Goal: Task Accomplishment & Management: Manage account settings

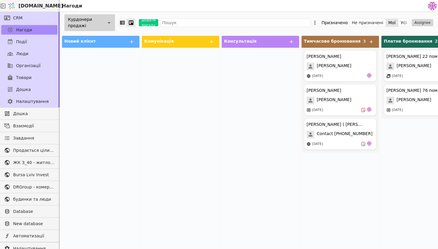
click at [90, 21] on div "Курдонери продажі" at bounding box center [89, 22] width 51 height 17
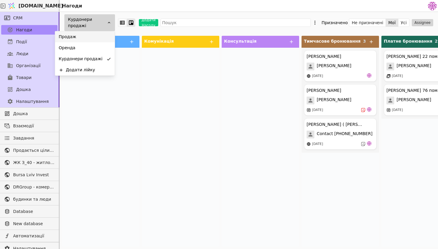
click at [90, 38] on div "Продаж" at bounding box center [85, 36] width 60 height 11
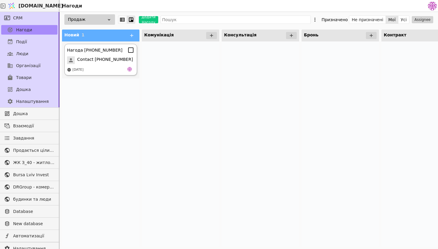
click at [105, 55] on div "Нагода +380971712386 Contact +380971712386 29.09.2025" at bounding box center [100, 60] width 73 height 32
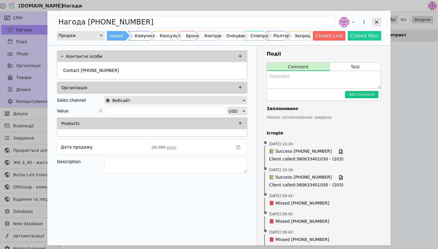
click at [378, 21] on icon "Add Opportunity" at bounding box center [376, 21] width 5 height 5
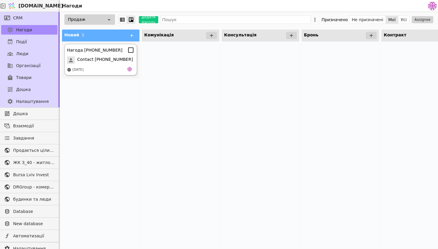
click at [118, 57] on span "Contact [PHONE_NUMBER]" at bounding box center [105, 60] width 56 height 8
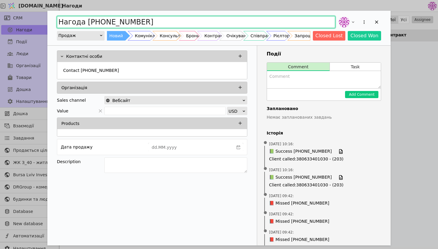
drag, startPoint x: 153, startPoint y: 21, endPoint x: 86, endPoint y: 18, distance: 67.4
click at [86, 18] on input "Нагода [PHONE_NUMBER]" at bounding box center [196, 22] width 278 height 12
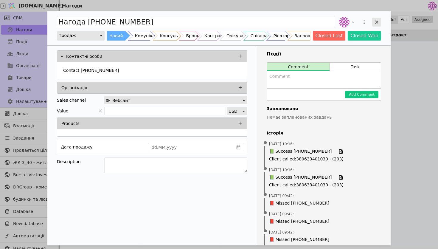
click at [374, 23] on div "Add Opportunity" at bounding box center [376, 22] width 9 height 9
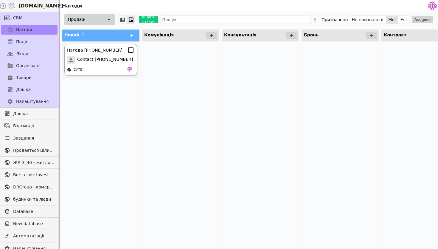
click at [95, 71] on div "[DATE]" at bounding box center [100, 70] width 67 height 6
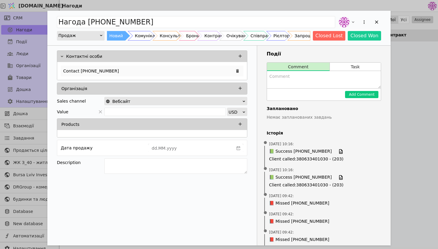
click at [129, 72] on div "Contact [PHONE_NUMBER]" at bounding box center [152, 71] width 183 height 11
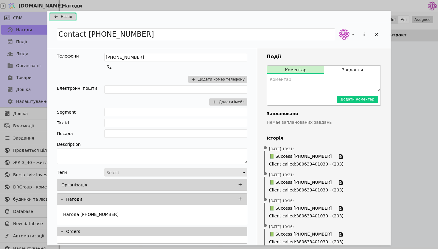
click at [72, 20] on button "Назад" at bounding box center [63, 16] width 26 height 7
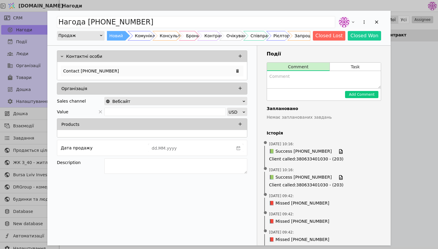
click at [114, 66] on div "Contact [PHONE_NUMBER]" at bounding box center [152, 71] width 183 height 11
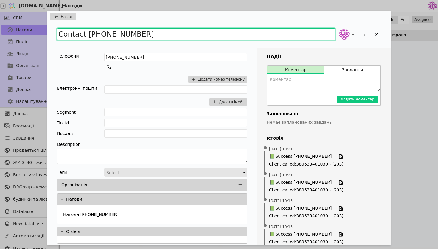
drag, startPoint x: 145, startPoint y: 33, endPoint x: 0, endPoint y: 32, distance: 144.9
click at [0, 32] on div "Назад Contact [PHONE_NUMBER] Телефони [PHONE_NUMBER] Додати номер телефону Елек…" at bounding box center [219, 124] width 438 height 249
type input "[PERSON_NAME]"
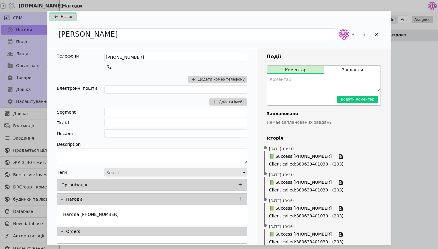
click at [75, 15] on button "Назад" at bounding box center [63, 16] width 26 height 7
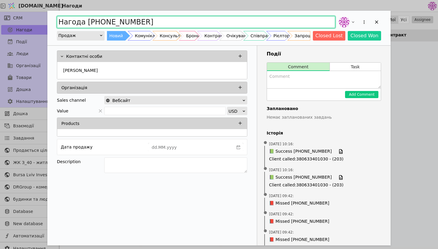
drag, startPoint x: 145, startPoint y: 22, endPoint x: 70, endPoint y: 10, distance: 76.1
click at [70, 10] on div "Нагода [PHONE_NUMBER] Продаж Новий Комунікація Консультація Бронь Контракт Очік…" at bounding box center [219, 124] width 438 height 249
type input "[PERSON_NAME]"
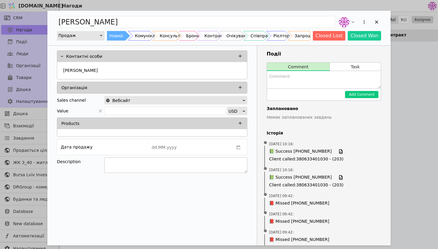
click at [177, 165] on textarea "Add Opportunity" at bounding box center [175, 165] width 143 height 16
click at [118, 162] on textarea "інтерес до 68 помешкання" at bounding box center [175, 165] width 143 height 16
click at [0, 0] on lt-span "І нтерес" at bounding box center [0, 0] width 0 height 0
type textarea "Інтерес до 68 помешкання"
click at [380, 21] on div "Add Opportunity" at bounding box center [376, 22] width 9 height 9
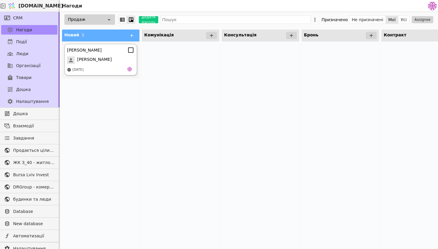
click at [117, 62] on div "[PERSON_NAME]" at bounding box center [100, 60] width 67 height 8
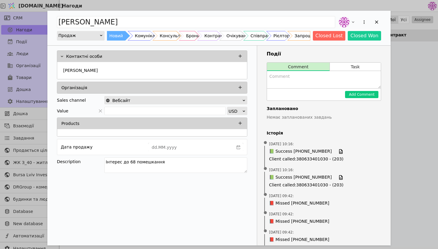
click at [86, 37] on div "Продаж" at bounding box center [78, 35] width 41 height 8
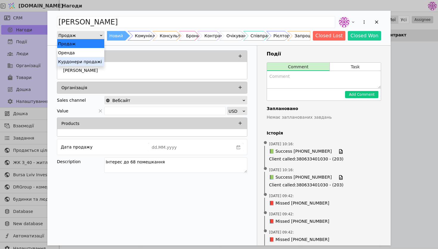
click at [91, 59] on div "Курдонери продажі" at bounding box center [80, 61] width 47 height 9
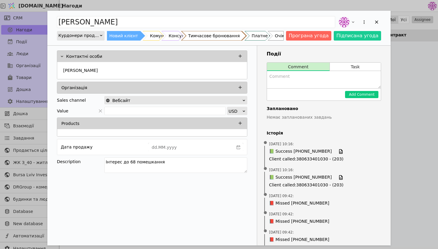
click at [217, 37] on div "Тимчасове бронювання" at bounding box center [214, 36] width 52 height 10
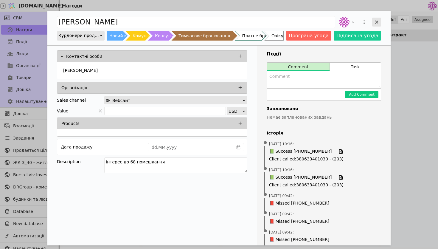
click at [379, 22] on div "Add Opportunity" at bounding box center [376, 22] width 9 height 9
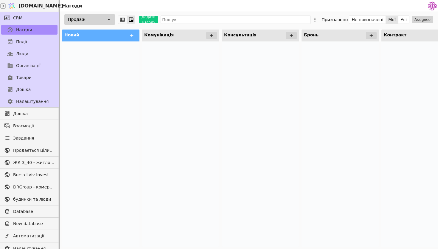
click at [110, 21] on icon at bounding box center [109, 19] width 5 height 5
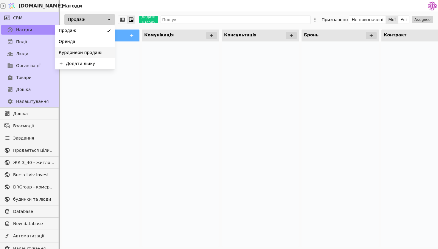
click at [99, 52] on div "Курдонери продажі" at bounding box center [85, 52] width 60 height 11
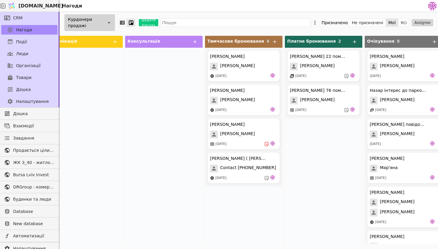
scroll to position [0, 99]
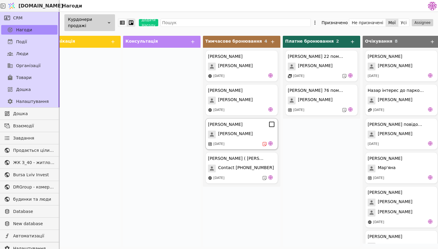
click at [249, 129] on div "[PERSON_NAME] [PERSON_NAME] [DATE]" at bounding box center [241, 134] width 73 height 32
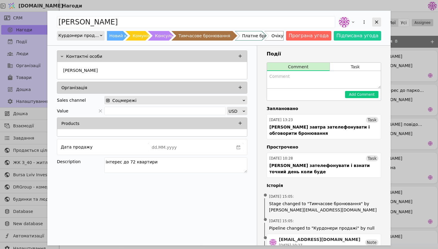
click at [374, 24] on div "Add Opportunity" at bounding box center [376, 22] width 9 height 9
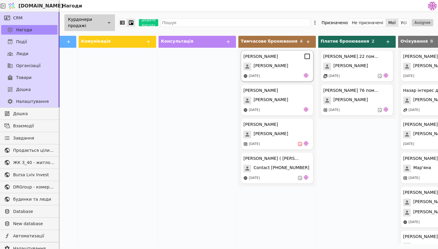
scroll to position [0, 263]
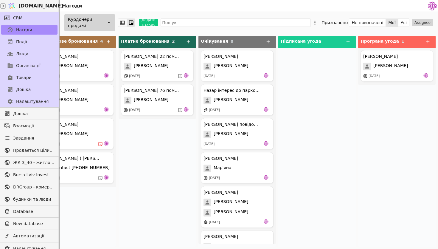
click at [161, 154] on div "[PERSON_NAME] 22 помешкання курдонери [PERSON_NAME] [DATE] [PERSON_NAME] 76 пом…" at bounding box center [158, 147] width 78 height 199
click at [320, 59] on div at bounding box center [317, 147] width 78 height 199
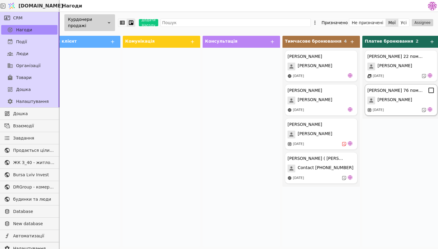
scroll to position [0, 33]
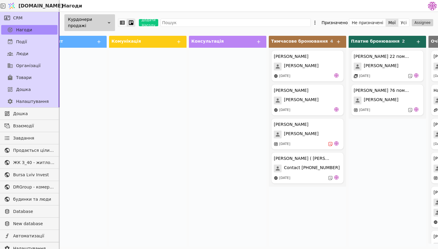
click at [111, 20] on div "Курдонери продажі" at bounding box center [89, 22] width 51 height 17
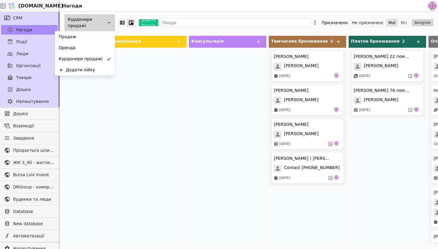
click at [229, 100] on div at bounding box center [228, 147] width 78 height 199
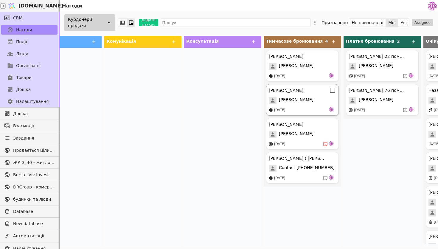
scroll to position [0, 16]
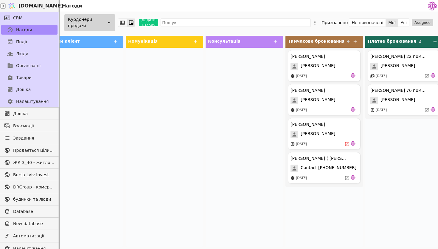
click at [26, 83] on div "Товари" at bounding box center [29, 78] width 59 height 12
click at [28, 78] on span "Товари" at bounding box center [24, 78] width 16 height 6
click at [29, 77] on span "Товари" at bounding box center [24, 78] width 16 height 6
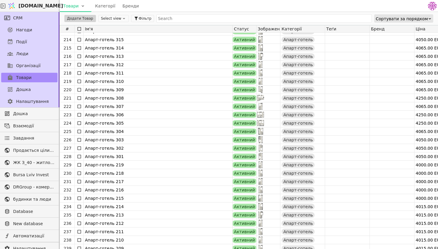
scroll to position [1846, 0]
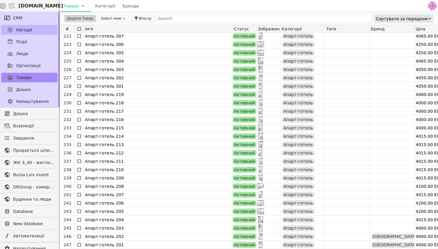
click at [36, 33] on link "Нагоди" at bounding box center [29, 30] width 56 height 10
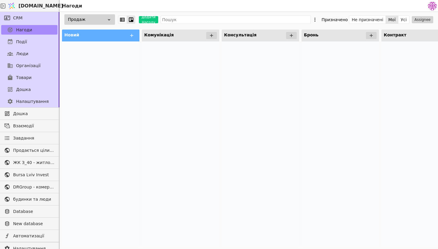
click at [103, 16] on div "Продаж" at bounding box center [89, 19] width 51 height 10
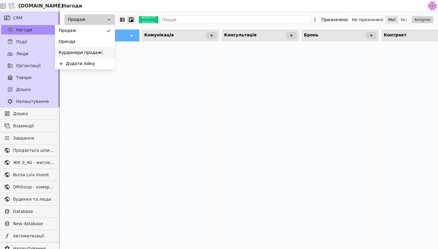
click at [109, 52] on div "Курдонери продажі" at bounding box center [85, 52] width 60 height 11
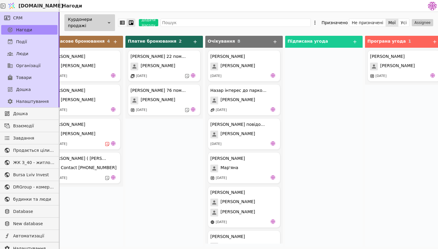
scroll to position [0, 258]
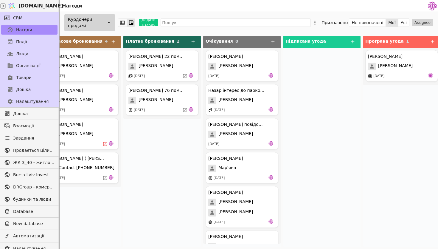
click at [88, 21] on div "Курдонери продажі" at bounding box center [89, 22] width 51 height 17
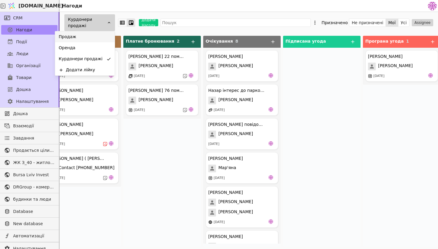
click at [86, 35] on div "Продаж" at bounding box center [85, 36] width 60 height 11
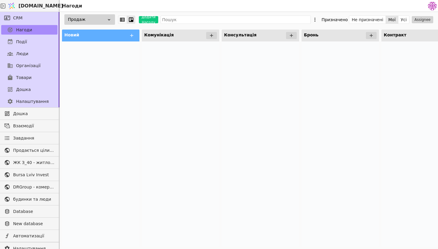
click at [103, 23] on div "Продаж" at bounding box center [89, 19] width 51 height 10
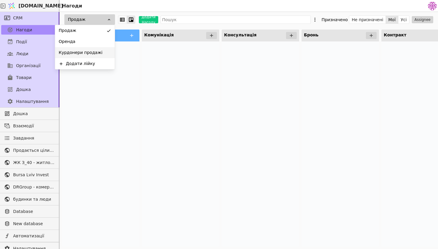
click at [107, 49] on div "Курдонери продажі" at bounding box center [85, 52] width 60 height 11
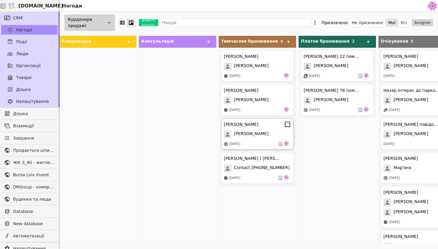
scroll to position [0, 22]
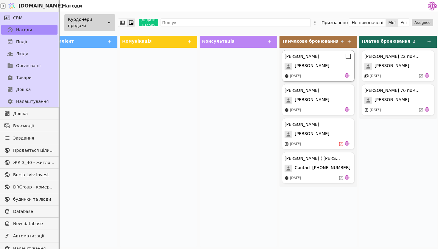
click at [304, 72] on div "[PERSON_NAME] [PERSON_NAME] [DATE]" at bounding box center [318, 66] width 73 height 32
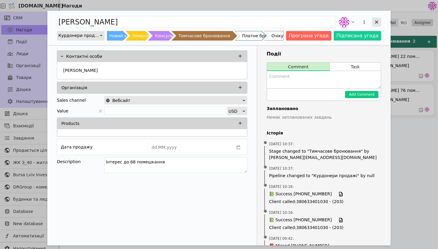
click at [377, 24] on icon "Add Opportunity" at bounding box center [376, 21] width 5 height 5
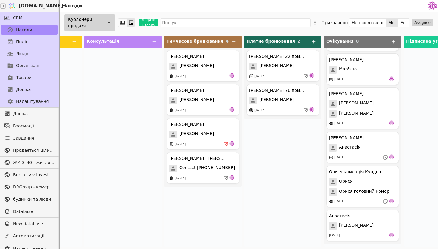
scroll to position [0, 161]
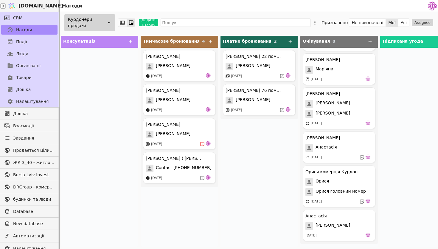
click at [100, 12] on div "Курдонери продажі Додати Нагоду Призначено Не призначені Мої Усі Assignee" at bounding box center [249, 22] width 379 height 21
click at [100, 16] on div "Курдонери продажі" at bounding box center [89, 22] width 51 height 17
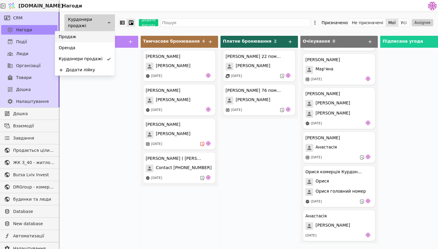
click at [99, 39] on div "Продаж" at bounding box center [85, 36] width 60 height 11
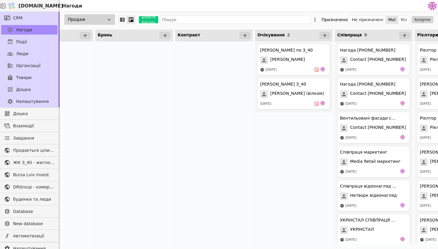
scroll to position [0, 256]
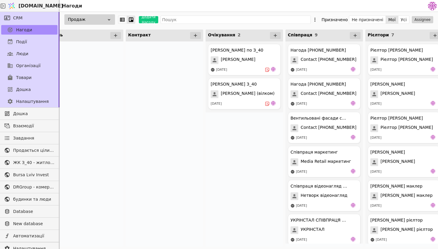
click at [108, 19] on icon at bounding box center [109, 19] width 5 height 5
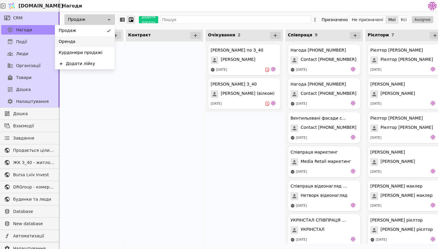
click at [109, 37] on div "Оренда" at bounding box center [85, 41] width 60 height 11
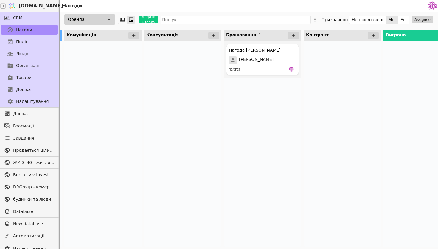
scroll to position [0, 145]
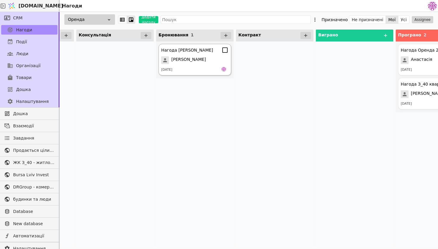
click at [212, 66] on div "Нагода [PERSON_NAME] [PERSON_NAME] [DATE]" at bounding box center [195, 60] width 73 height 32
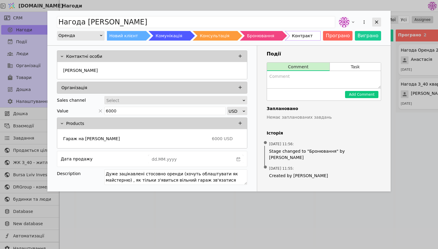
click at [377, 21] on icon "Add Opportunity" at bounding box center [376, 21] width 5 height 5
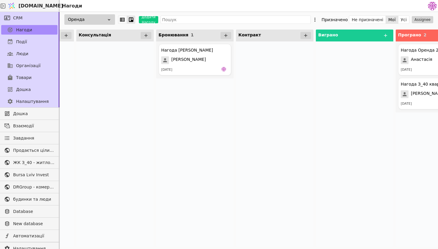
scroll to position [0, 183]
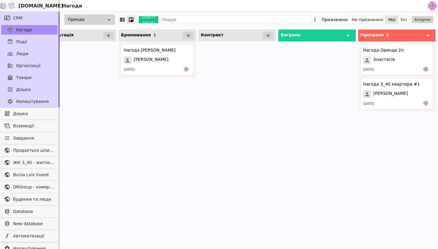
click at [93, 22] on div "Оренда" at bounding box center [89, 19] width 51 height 10
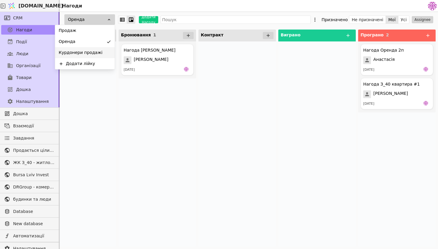
click at [98, 50] on span "Курдонери продажі" at bounding box center [81, 52] width 44 height 6
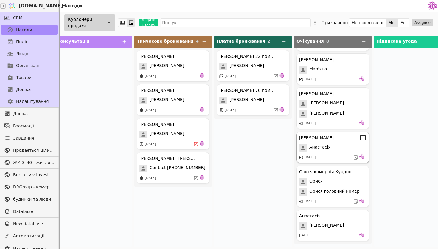
scroll to position [0, 115]
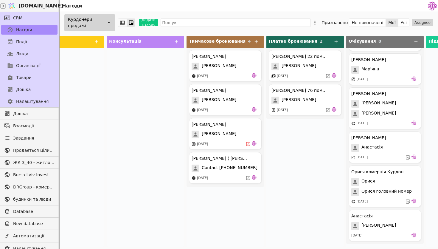
click at [96, 20] on div "Курдонери продажі" at bounding box center [89, 22] width 51 height 17
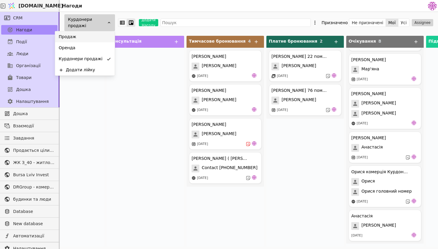
click at [95, 36] on div "Продаж" at bounding box center [85, 36] width 60 height 11
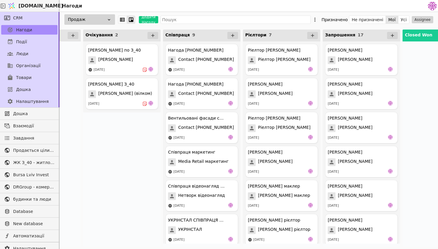
scroll to position [0, 414]
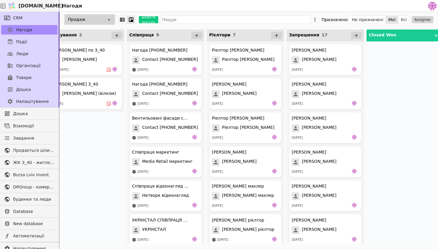
click at [120, 177] on div "[PERSON_NAME] по З_40 [PERSON_NAME] [DATE] [PERSON_NAME] З_40 [PERSON_NAME] (ві…" at bounding box center [86, 143] width 78 height 205
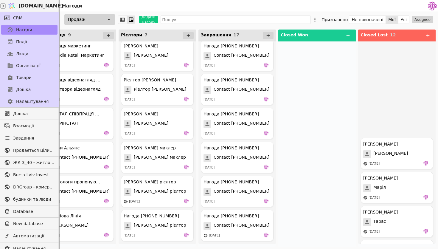
scroll to position [208, 0]
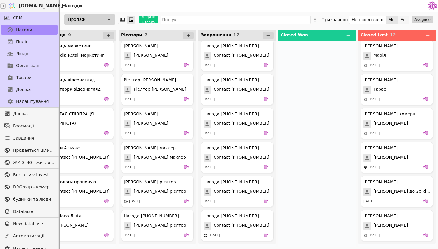
click at [406, 17] on button "Усі" at bounding box center [404, 20] width 11 height 8
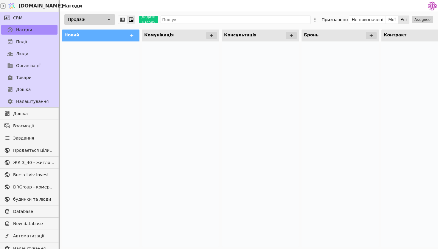
click at [77, 18] on div "Продаж" at bounding box center [89, 19] width 51 height 10
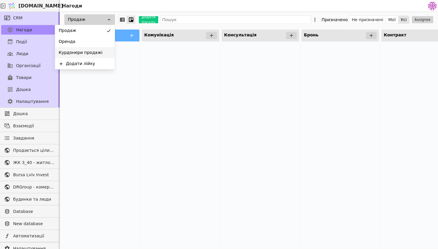
click at [99, 52] on div "Курдонери продажі" at bounding box center [85, 52] width 60 height 11
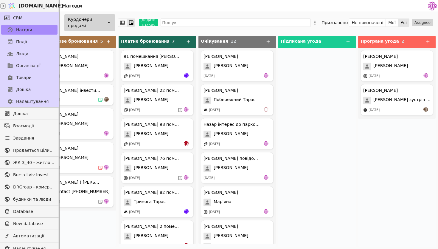
scroll to position [0, 107]
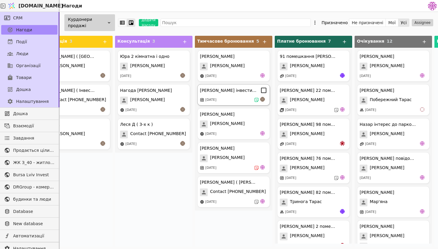
click at [245, 103] on div "[PERSON_NAME] інвестиція 1к - 36.6 [DATE]" at bounding box center [233, 94] width 73 height 21
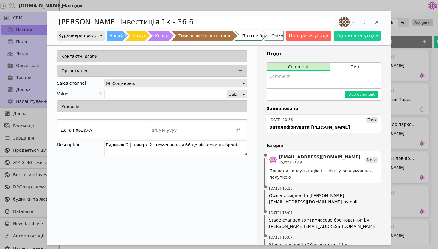
click at [382, 22] on div "[PERSON_NAME] інвестиція 1к - 36.6 Курдонери продажі Новий клієнт Комунікація К…" at bounding box center [218, 28] width 343 height 35
click at [374, 22] on icon "Add Opportunity" at bounding box center [376, 21] width 5 height 5
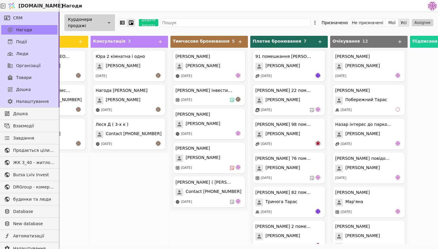
scroll to position [0, 132]
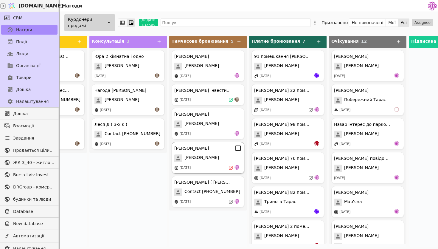
click at [211, 165] on div "[DATE]" at bounding box center [207, 168] width 67 height 6
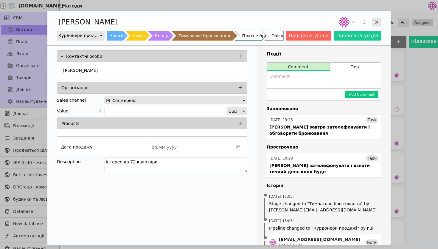
click at [378, 23] on icon "Add Opportunity" at bounding box center [376, 21] width 5 height 5
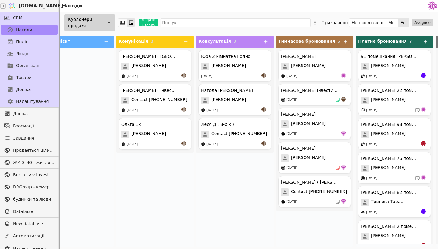
scroll to position [0, 29]
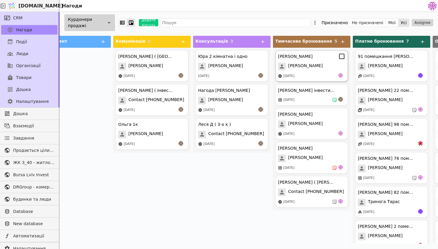
click at [292, 72] on div "[PERSON_NAME] [PERSON_NAME] [DATE]" at bounding box center [311, 66] width 73 height 32
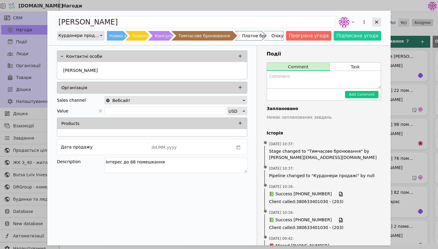
click at [374, 26] on div "Add Opportunity" at bounding box center [376, 22] width 9 height 9
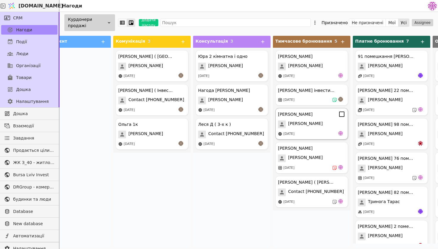
click at [295, 124] on span "[PERSON_NAME]" at bounding box center [305, 124] width 35 height 8
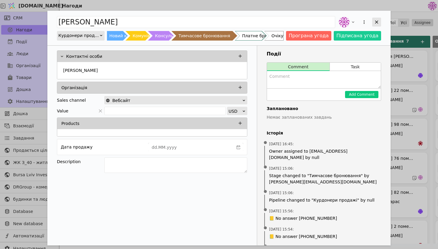
click at [378, 25] on div "Add Opportunity" at bounding box center [376, 22] width 9 height 9
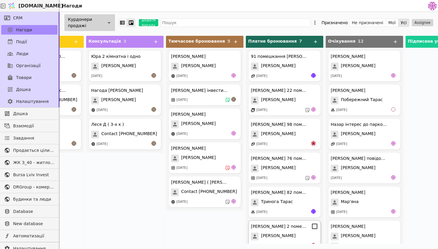
scroll to position [44, 0]
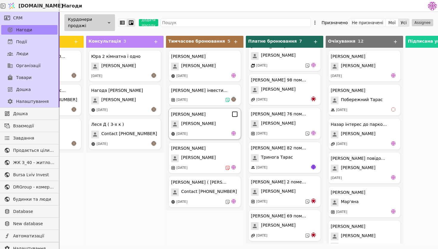
click at [212, 136] on div "[DATE]" at bounding box center [204, 134] width 67 height 6
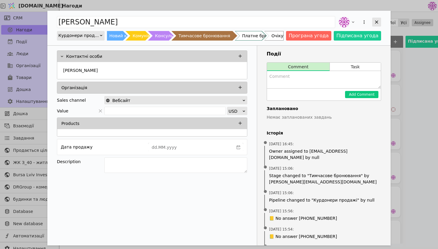
click at [379, 21] on icon "Add Opportunity" at bounding box center [376, 21] width 5 height 5
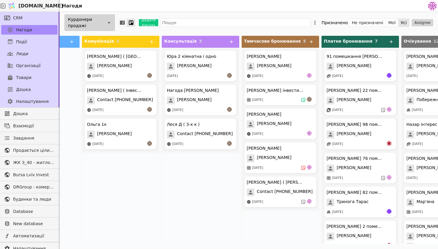
scroll to position [0, 60]
click at [282, 101] on div "[DATE]" at bounding box center [280, 100] width 67 height 6
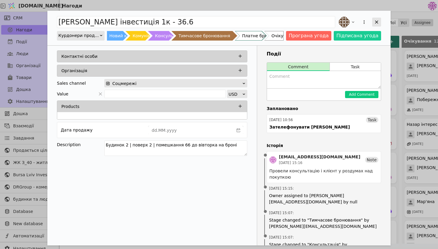
click at [377, 22] on icon "Add Opportunity" at bounding box center [376, 21] width 5 height 5
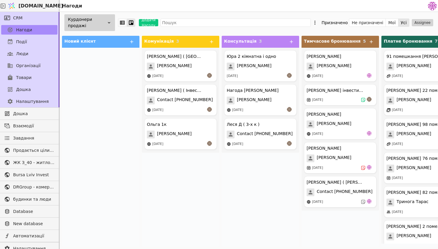
click at [101, 26] on div "Курдонери продажі" at bounding box center [89, 22] width 51 height 17
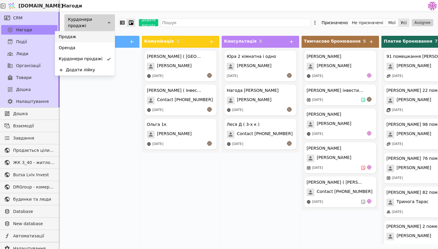
click at [100, 37] on div "Продаж" at bounding box center [85, 36] width 60 height 11
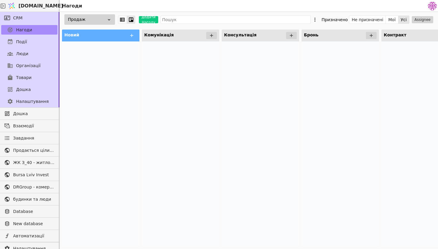
click at [102, 21] on div "Продаж" at bounding box center [89, 19] width 51 height 10
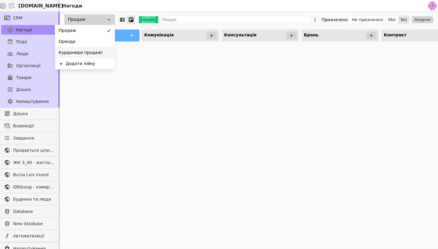
click at [106, 52] on div "Курдонери продажі" at bounding box center [85, 52] width 60 height 11
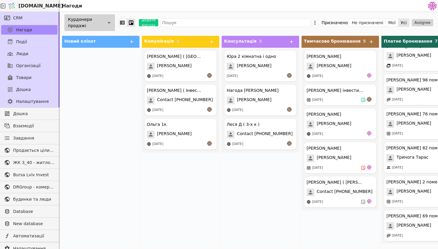
scroll to position [44, 0]
click at [35, 81] on link "Товари" at bounding box center [29, 78] width 56 height 10
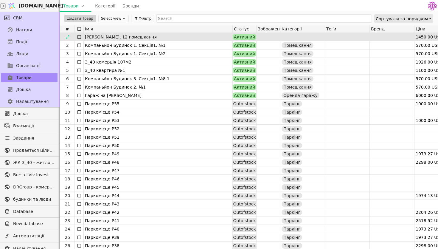
click at [142, 36] on div "[PERSON_NAME], 12 помешкання" at bounding box center [158, 37] width 146 height 8
click at [165, 38] on div "[PERSON_NAME], 12 помешкання" at bounding box center [158, 37] width 146 height 8
click at [67, 37] on icon at bounding box center [68, 37] width 4 height 4
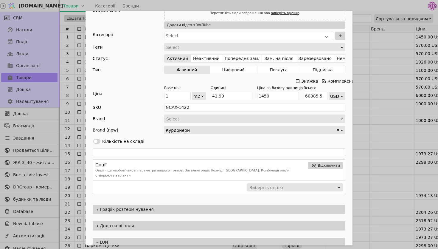
scroll to position [80, 0]
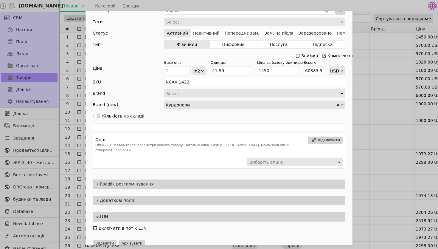
click at [128, 181] on span "Графік розтермінування" at bounding box center [221, 184] width 243 height 6
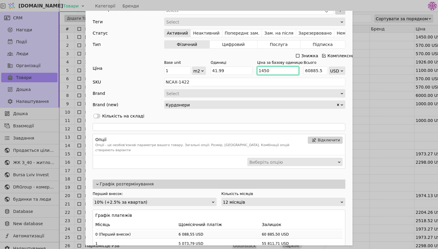
drag, startPoint x: 285, startPoint y: 72, endPoint x: 263, endPoint y: 72, distance: 21.5
click at [263, 72] on input "1450" at bounding box center [278, 70] width 42 height 8
type input "148"
type input "6214.52"
type input "1480"
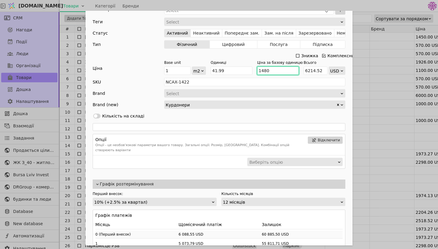
type input "62145.200000000004"
type input "1480"
drag, startPoint x: 229, startPoint y: 69, endPoint x: 202, endPoint y: 69, distance: 27.4
click at [202, 69] on div "Base unit 1 m2 Одиниці 41.99 Ціна за базову одиницю 1480 Всього 62145.200000000…" at bounding box center [254, 67] width 181 height 15
type input "3"
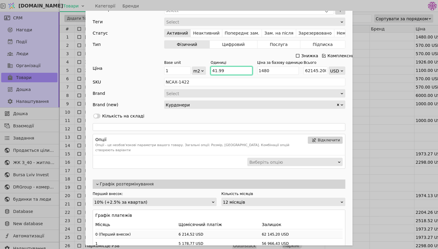
type input "4440"
type input "36"
type input "53280"
type input "36.6"
type input "54168"
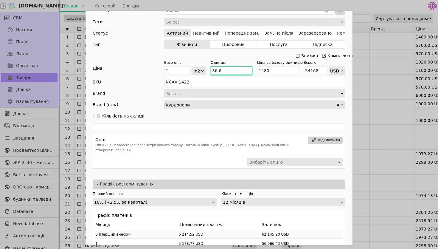
type input "36.66"
type input "54256.799999999996"
type input "36.66"
click at [238, 126] on div "Add Opportunity" at bounding box center [219, 127] width 253 height 8
click at [202, 198] on div "10% (+2.5% за квартал)" at bounding box center [152, 202] width 117 height 8
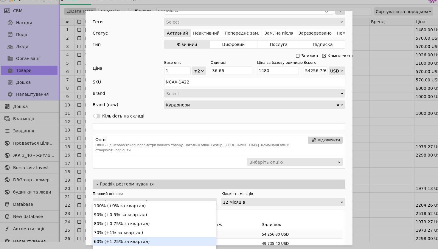
scroll to position [41, 0]
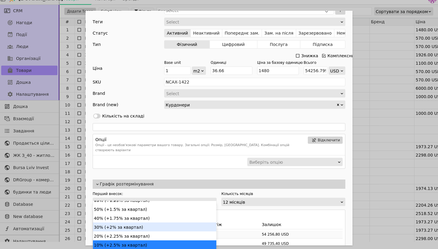
click at [175, 229] on div "30% (+2% за квартал)" at bounding box center [154, 226] width 123 height 9
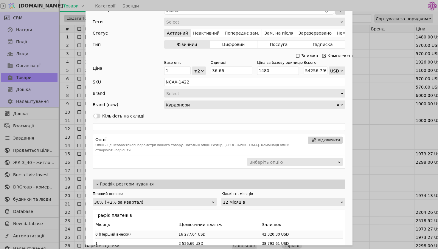
scroll to position [1, 0]
click at [244, 199] on div "12 місяців" at bounding box center [281, 202] width 117 height 8
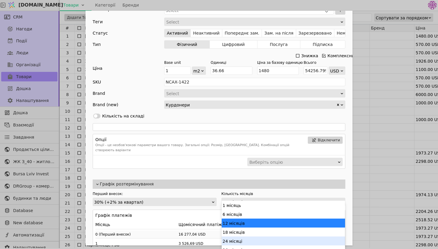
click at [245, 240] on div "24 місяці" at bounding box center [283, 240] width 123 height 9
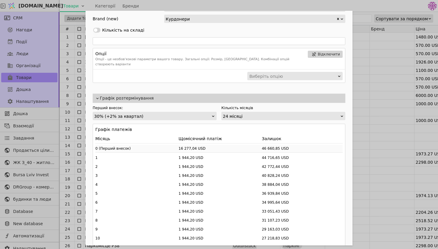
scroll to position [399, 0]
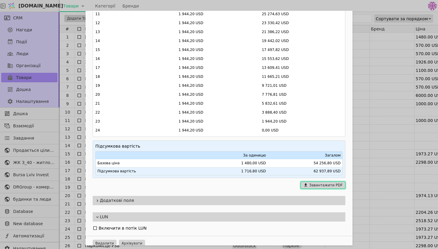
click at [321, 182] on button "Завантажити PDF" at bounding box center [323, 185] width 45 height 7
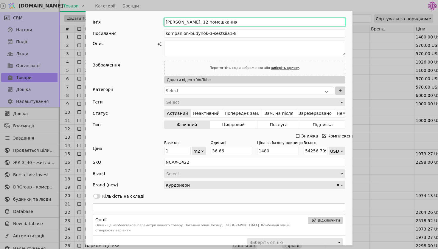
click at [194, 24] on input "[PERSON_NAME], 12 помешкання" at bounding box center [254, 22] width 181 height 8
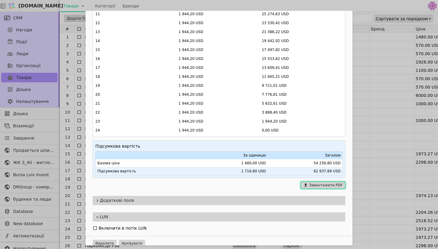
click at [327, 182] on button "Завантажити PDF" at bounding box center [323, 185] width 45 height 7
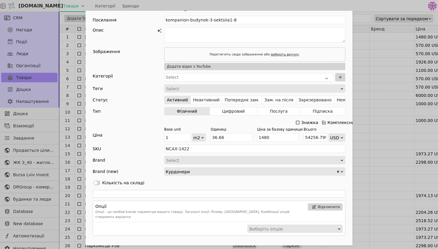
scroll to position [0, 0]
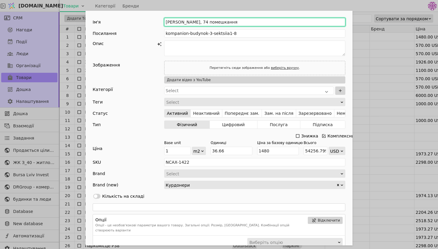
click at [194, 21] on input "[PERSON_NAME], 74 помешкання" at bounding box center [254, 22] width 181 height 8
type input "[PERSON_NAME], 81 помешкання"
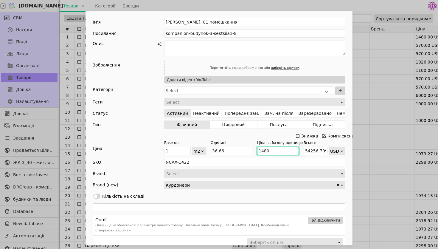
click at [271, 154] on input "1480" at bounding box center [278, 151] width 42 height 8
type input "148"
type input "5425.679999999999"
type input "14"
type input "513.24"
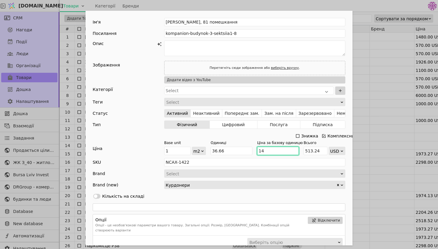
type input "1"
type input "36.66"
type input "15"
type input "549.9"
type input "150"
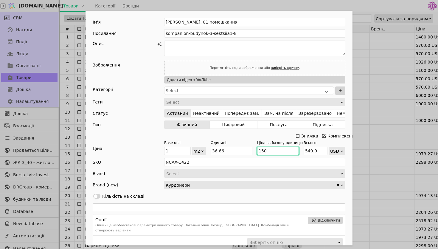
type input "5498.999999999999"
type input "1500"
type input "54989.99999999999"
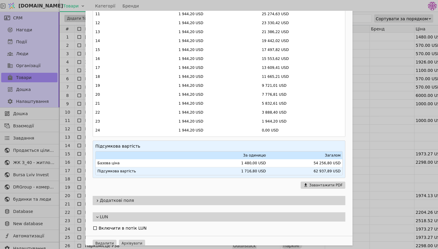
scroll to position [395, 0]
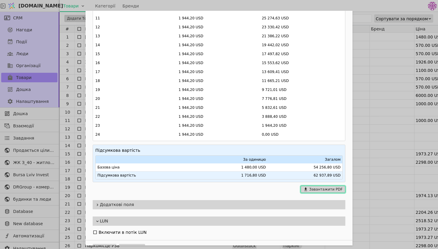
click at [328, 186] on button "Завантажити PDF" at bounding box center [323, 189] width 45 height 7
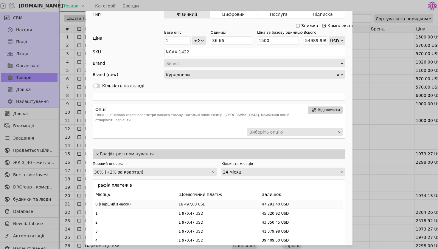
scroll to position [0, 0]
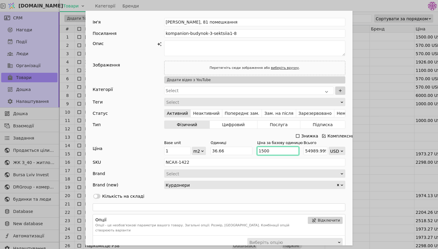
click at [273, 150] on input "1500" at bounding box center [278, 151] width 42 height 8
type input "150"
type input "5498.999999999999"
type input "15"
type input "549.9"
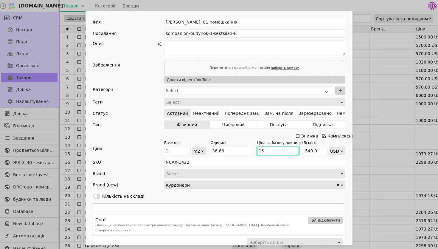
type input "1"
type input "36.66"
type input "14"
type input "513.24"
type input "142"
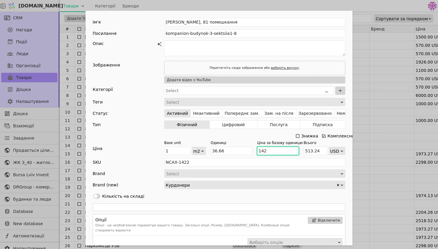
type input "5205.719999999999"
type input "1420"
type input "52057.2"
type input "1420"
click at [252, 145] on div "Одиниці 36.66" at bounding box center [232, 147] width 42 height 15
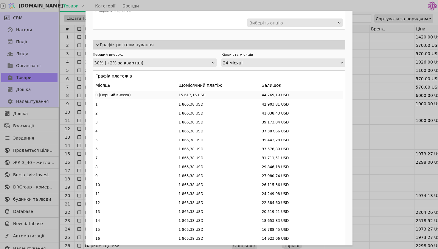
scroll to position [219, 0]
click at [204, 59] on div "30% (+2% за квартал)" at bounding box center [152, 63] width 117 height 8
click at [255, 52] on label "Кількість місяців" at bounding box center [283, 54] width 124 height 5
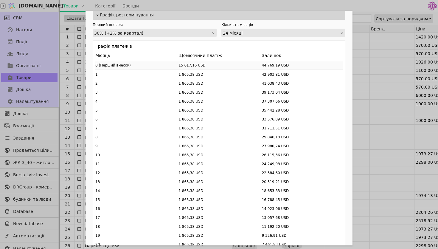
scroll to position [399, 0]
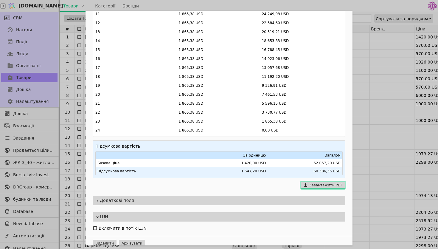
click at [330, 182] on button "Завантажити PDF" at bounding box center [323, 185] width 45 height 7
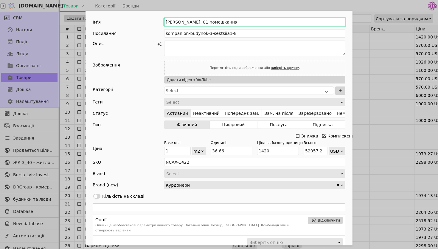
click at [194, 24] on input "[PERSON_NAME], 81 помешкання" at bounding box center [254, 22] width 181 height 8
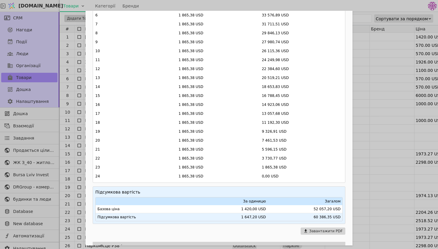
scroll to position [366, 0]
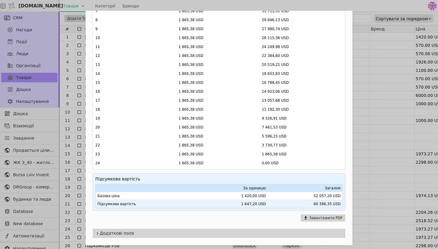
type input "[PERSON_NAME], 66 помешкання"
click at [320, 214] on button "Завантажити PDF" at bounding box center [323, 217] width 45 height 7
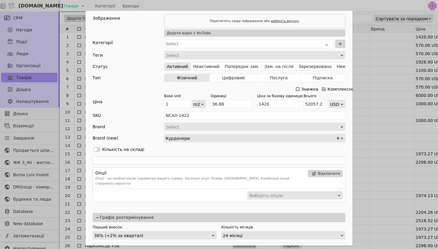
scroll to position [0, 0]
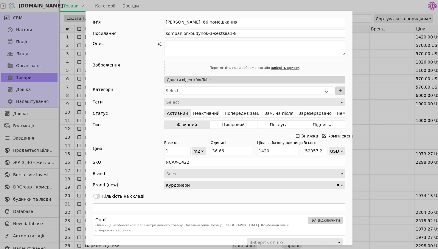
click at [390, 84] on div "Ім'я [PERSON_NAME], 66 помешкання Посилання kompanion-budynok-3-sektsiia1-8 Опи…" at bounding box center [219, 124] width 438 height 249
click at [384, 92] on div "Ім'я [PERSON_NAME], 66 помешкання Посилання kompanion-budynok-3-sektsiia1-8 Опи…" at bounding box center [219, 124] width 438 height 249
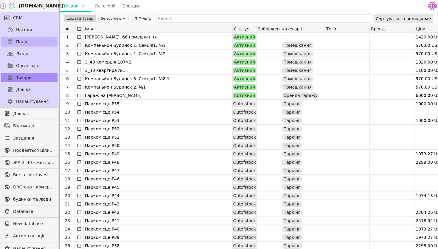
click at [31, 39] on link "Події" at bounding box center [29, 42] width 56 height 10
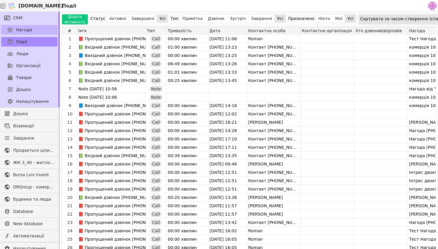
click at [30, 28] on span "Нагоди" at bounding box center [24, 30] width 16 height 6
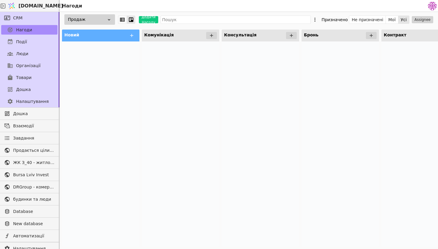
click at [102, 23] on div "Продаж" at bounding box center [89, 19] width 51 height 10
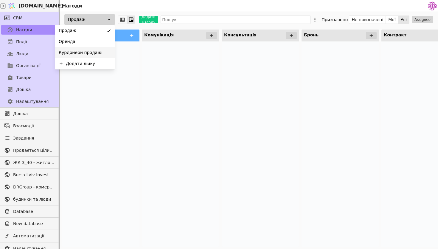
click at [99, 55] on div "Курдонери продажі" at bounding box center [85, 52] width 60 height 11
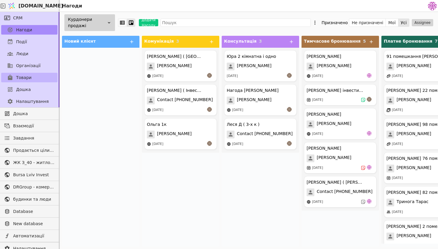
click at [24, 80] on span "Товари" at bounding box center [24, 78] width 16 height 6
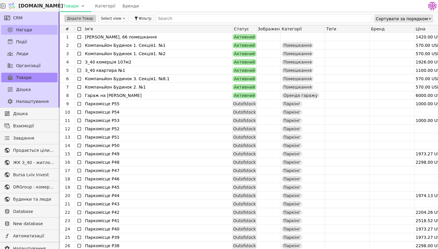
click at [31, 29] on link "Нагоди" at bounding box center [29, 30] width 56 height 10
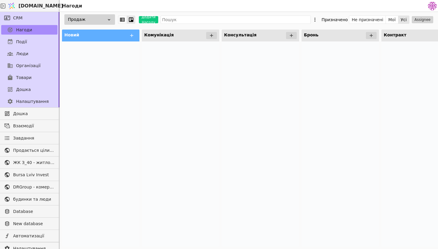
click at [102, 20] on div "Продаж" at bounding box center [89, 19] width 51 height 10
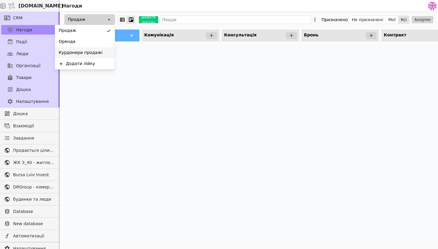
click at [97, 51] on span "Курдонери продажі" at bounding box center [81, 52] width 44 height 6
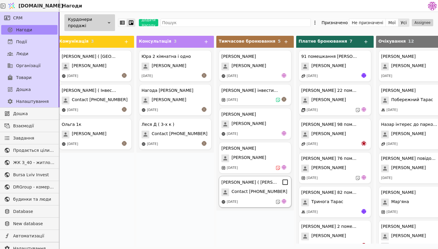
scroll to position [0, 87]
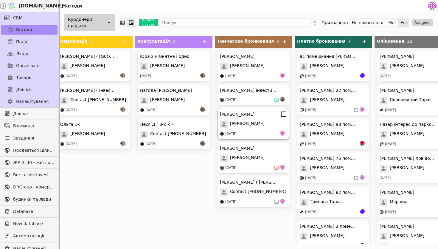
click at [265, 114] on div "[PERSON_NAME]" at bounding box center [253, 114] width 67 height 7
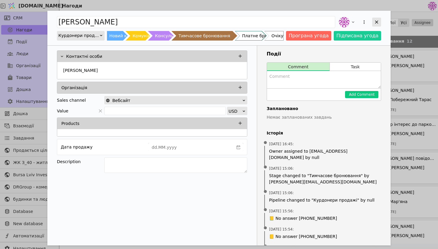
click at [377, 26] on div "Add Opportunity" at bounding box center [376, 22] width 9 height 9
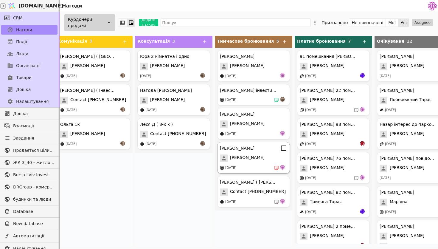
click at [254, 172] on div "[PERSON_NAME] [PERSON_NAME] [DATE]" at bounding box center [253, 158] width 73 height 32
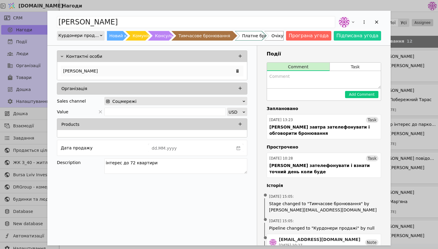
click at [171, 69] on div "[PERSON_NAME]" at bounding box center [152, 71] width 183 height 11
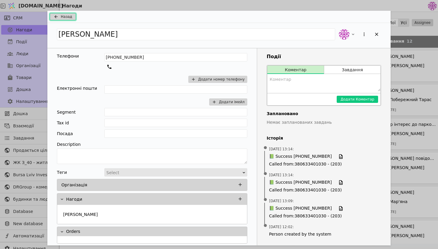
click at [69, 14] on button "Назад" at bounding box center [63, 16] width 26 height 7
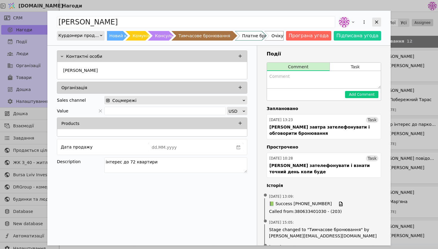
click at [379, 19] on div "Add Opportunity" at bounding box center [376, 22] width 9 height 9
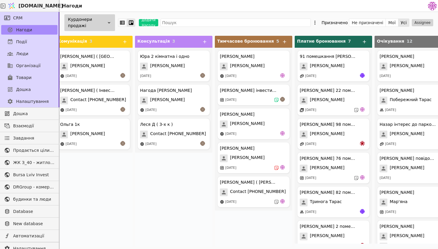
click at [106, 16] on div "Курдонери продажі" at bounding box center [89, 22] width 51 height 17
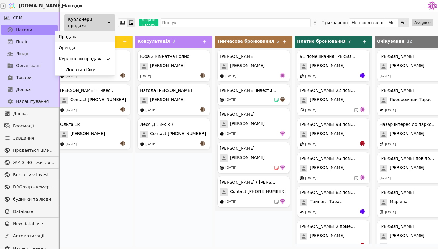
click at [100, 38] on div "Продаж" at bounding box center [85, 36] width 60 height 11
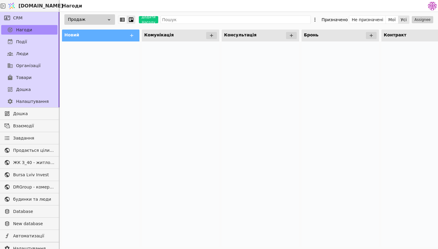
click at [104, 19] on div "Продаж" at bounding box center [89, 19] width 51 height 10
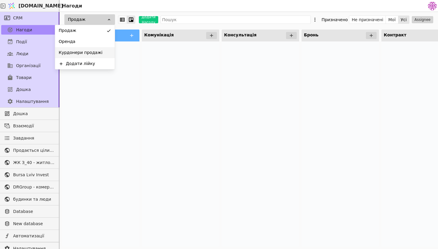
click at [102, 50] on div "Курдонери продажі" at bounding box center [85, 52] width 60 height 11
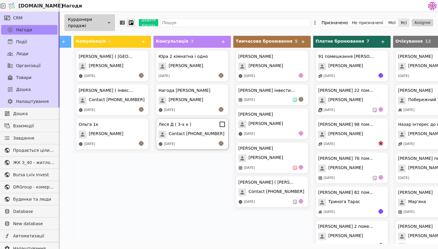
scroll to position [0, 77]
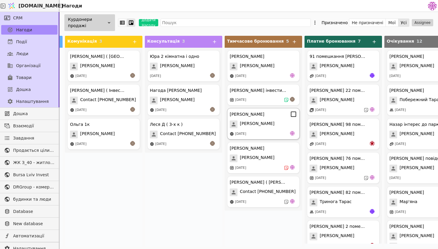
click at [266, 130] on div "[PERSON_NAME] [PERSON_NAME] [DATE]" at bounding box center [263, 124] width 73 height 32
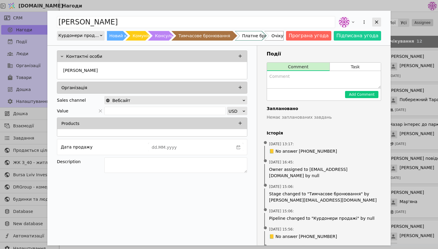
click at [376, 20] on icon "Add Opportunity" at bounding box center [376, 21] width 5 height 5
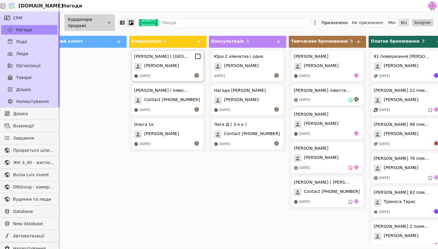
scroll to position [0, 14]
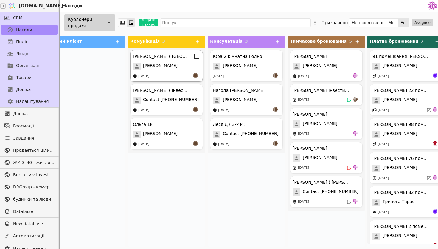
click at [175, 67] on div "[PERSON_NAME]" at bounding box center [166, 67] width 67 height 8
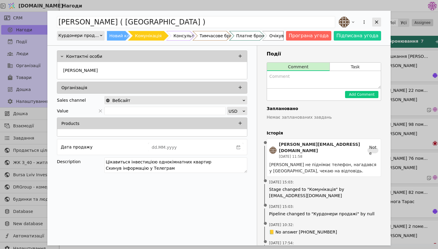
click at [377, 26] on div "Add Opportunity" at bounding box center [376, 22] width 9 height 9
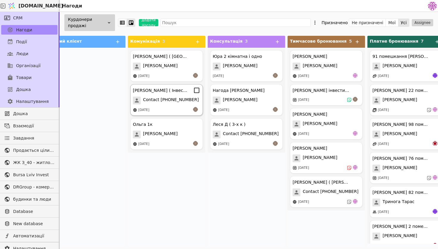
click at [172, 104] on div "[PERSON_NAME] ( Інвестиція ) Contact [PHONE_NUMBER] [DATE]" at bounding box center [166, 100] width 73 height 32
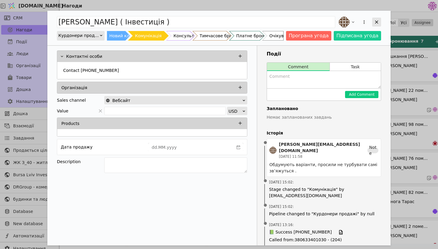
click at [376, 18] on div "Add Opportunity" at bounding box center [376, 22] width 9 height 9
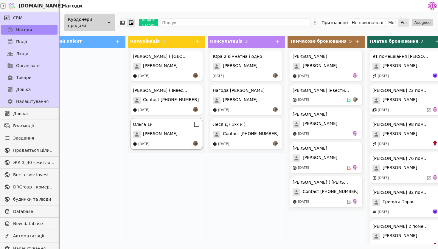
click at [167, 127] on div "Ольга 1к" at bounding box center [166, 124] width 67 height 7
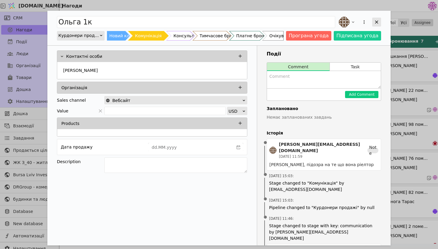
click at [378, 22] on icon "Add Opportunity" at bounding box center [376, 21] width 5 height 5
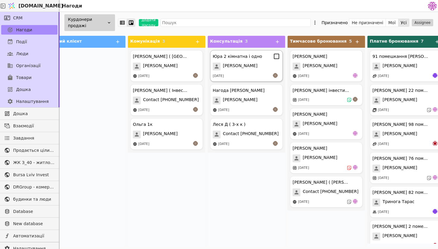
click at [247, 77] on div "[DATE]" at bounding box center [246, 76] width 67 height 6
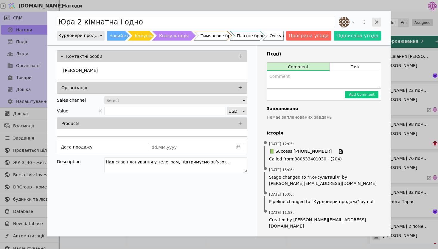
click at [373, 21] on div "Add Opportunity" at bounding box center [376, 22] width 9 height 9
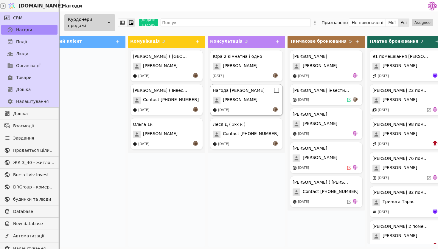
click at [248, 97] on div "[PERSON_NAME]" at bounding box center [246, 101] width 67 height 8
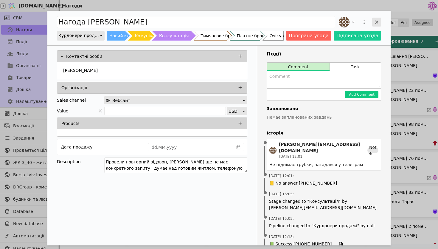
click at [377, 23] on icon "Add Opportunity" at bounding box center [376, 22] width 3 height 3
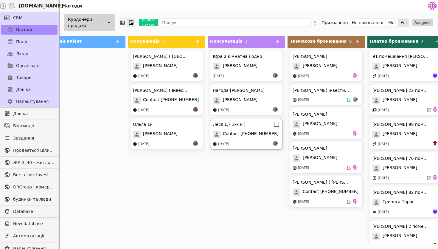
click at [243, 142] on div "[DATE]" at bounding box center [246, 144] width 67 height 6
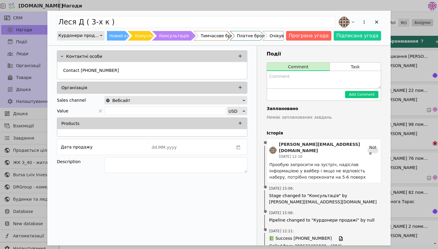
click at [303, 87] on textarea "Add Opportunity" at bounding box center [324, 79] width 114 height 17
type textarea "з"
type textarea "в середу зустріч"
click at [369, 91] on button "Add Comment" at bounding box center [361, 94] width 33 height 7
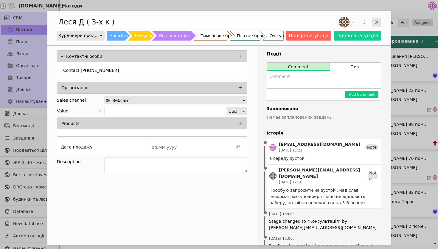
click at [377, 21] on icon "Add Opportunity" at bounding box center [376, 21] width 5 height 5
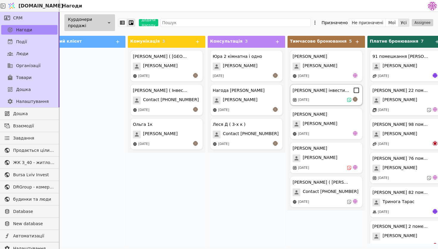
click at [321, 97] on div "[DATE]" at bounding box center [326, 100] width 67 height 6
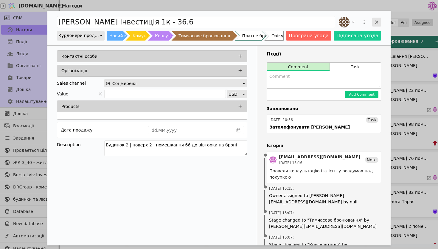
click at [376, 24] on icon "Add Opportunity" at bounding box center [376, 21] width 5 height 5
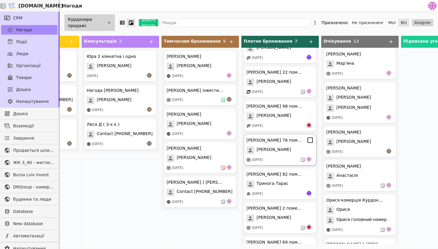
scroll to position [19, 0]
click at [188, 159] on span "[PERSON_NAME]" at bounding box center [194, 158] width 35 height 8
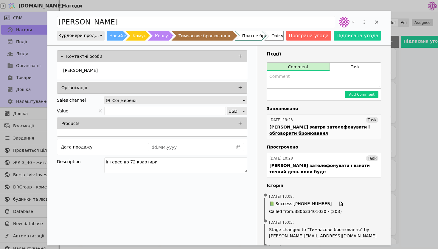
click at [300, 129] on div "[PERSON_NAME] завтра зателефонувати і обговорити бронювання" at bounding box center [323, 130] width 109 height 13
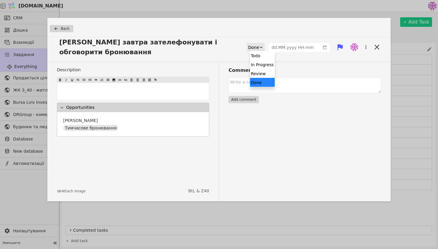
click at [261, 45] on div at bounding box center [261, 47] width 4 height 8
click at [261, 82] on div "Done" at bounding box center [262, 82] width 25 height 9
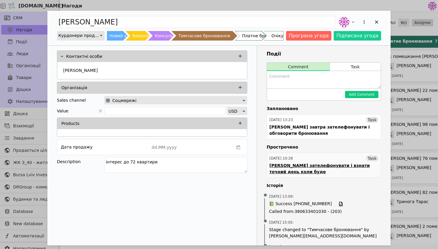
click at [304, 169] on div "[PERSON_NAME] зателефонувати і взнати точний день коли буде" at bounding box center [323, 168] width 109 height 13
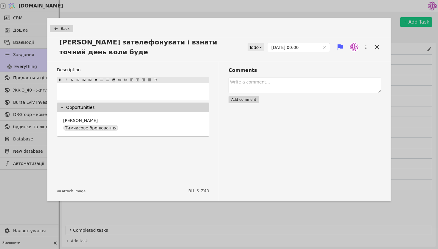
click at [254, 44] on div "Todo" at bounding box center [254, 47] width 10 height 8
click at [264, 80] on div "Done" at bounding box center [262, 77] width 25 height 9
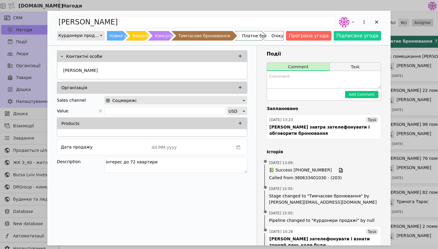
click at [361, 70] on button "Task" at bounding box center [355, 67] width 51 height 8
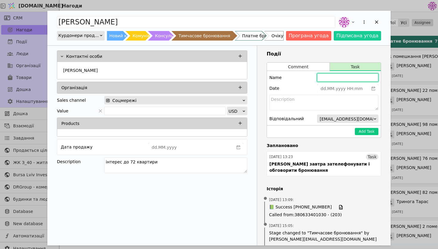
click at [326, 81] on input "Add Opportunity" at bounding box center [347, 77] width 61 height 8
type input "Д"
type input "[PERSON_NAME] нагадатися"
click at [371, 89] on icon "calender simple" at bounding box center [373, 88] width 4 height 4
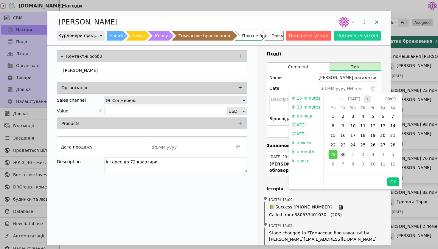
click at [368, 100] on icon "page next" at bounding box center [368, 99] width 4 height 4
click at [342, 126] on span "7" at bounding box center [343, 125] width 3 height 5
click at [385, 180] on div "OK" at bounding box center [363, 181] width 79 height 15
click at [390, 181] on button "OK" at bounding box center [394, 181] width 12 height 9
type input "[DATE] 00:00"
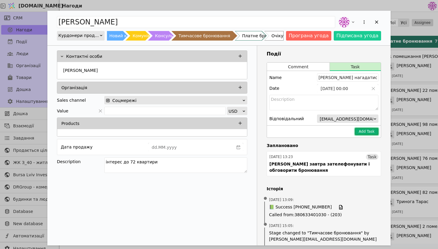
click at [367, 133] on button "Add Task" at bounding box center [367, 131] width 24 height 7
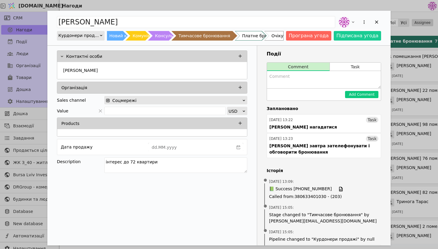
click at [308, 78] on textarea "Add Opportunity" at bounding box center [324, 79] width 114 height 17
type textarea "10 числа завітає"
click at [370, 92] on button "Add Comment" at bounding box center [361, 94] width 33 height 7
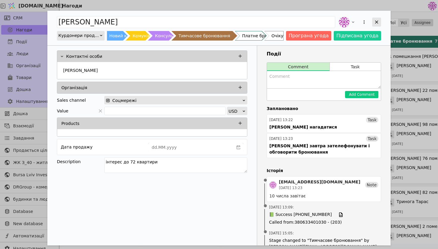
click at [377, 22] on icon "Add Opportunity" at bounding box center [376, 22] width 3 height 3
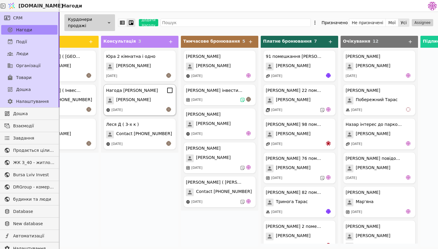
scroll to position [0, 127]
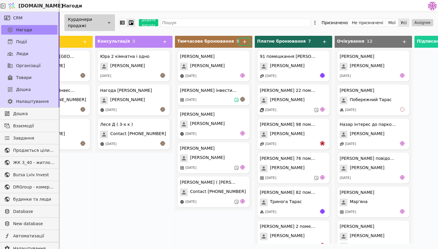
drag, startPoint x: 242, startPoint y: 42, endPoint x: 203, endPoint y: 38, distance: 39.0
click at [203, 38] on div "Тимчасове бронювання 5" at bounding box center [214, 42] width 78 height 12
click at [165, 44] on icon at bounding box center [164, 41] width 5 height 5
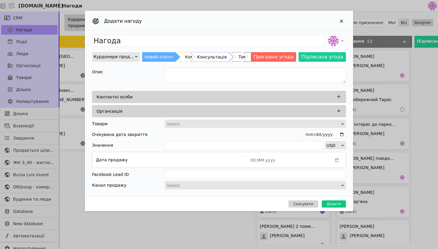
click at [204, 60] on div "Консультація" at bounding box center [212, 57] width 30 height 10
click at [335, 97] on button "Add Opportunity" at bounding box center [339, 97] width 8 height 8
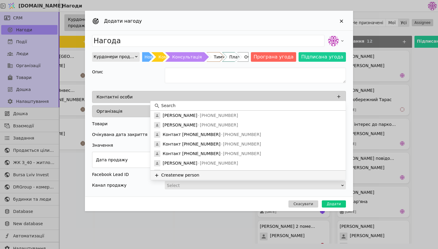
click at [196, 175] on button "Create new person" at bounding box center [248, 175] width 195 height 10
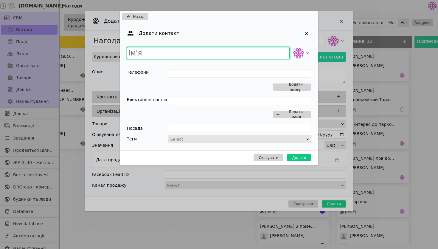
click at [171, 52] on input "Add Opportunity" at bounding box center [208, 53] width 163 height 12
type input "[PERSON_NAME]"
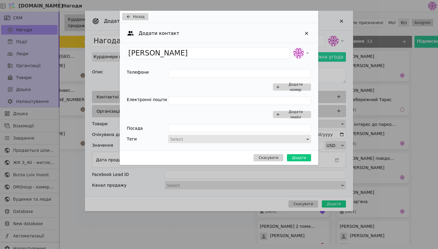
click at [188, 68] on div "[PERSON_NAME] Телефони Додати номер Електронні пошти Додати імейл Посада Теги S…" at bounding box center [219, 96] width 199 height 107
click at [188, 70] on input "Add Opportunity" at bounding box center [239, 73] width 143 height 8
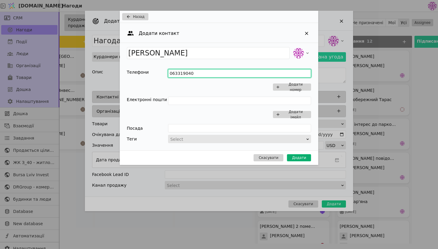
type input "063319040"
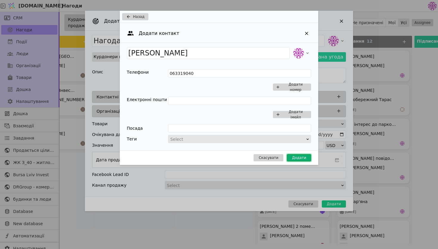
click at [293, 157] on button "Додати" at bounding box center [299, 157] width 24 height 7
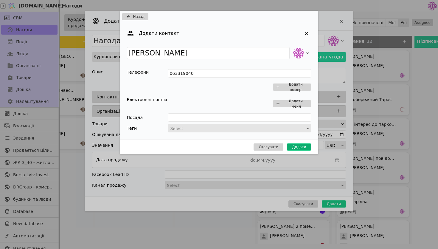
type input "Нагода [PERSON_NAME]"
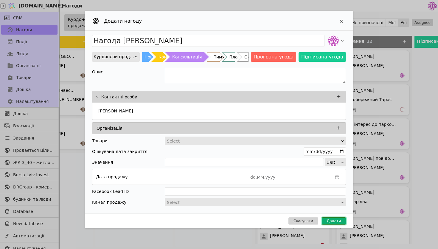
click at [338, 220] on button "Додати" at bounding box center [334, 220] width 24 height 7
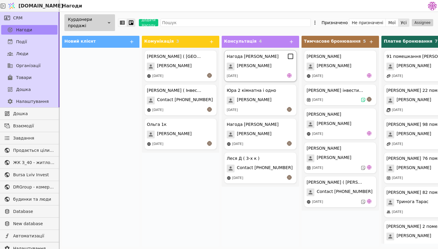
click at [245, 53] on div "Нагода [PERSON_NAME]" at bounding box center [253, 56] width 52 height 6
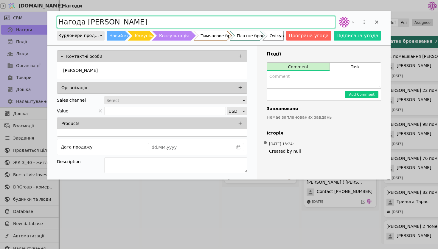
drag, startPoint x: 85, startPoint y: 23, endPoint x: 32, endPoint y: 22, distance: 52.5
click at [32, 23] on div "Нагода [PERSON_NAME] продажі Новий клієнт Комунікація Консультація Тимчасове бр…" at bounding box center [219, 124] width 438 height 249
type input "[PERSON_NAME]"
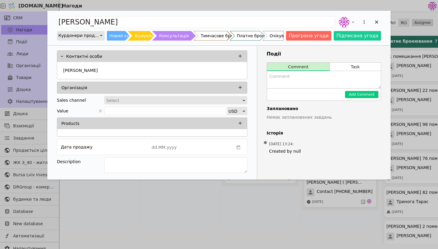
click at [300, 81] on textarea "Add Opportunity" at bounding box center [324, 79] width 114 height 17
click at [197, 167] on textarea "Add Opportunity" at bounding box center [175, 165] width 143 height 16
type textarea "інтерес до однокімнатних для інвестиції (найдешевші варіанти)"
click at [296, 80] on textarea "Add Opportunity" at bounding box center [324, 79] width 114 height 17
type textarea "в четвер нагадатися"
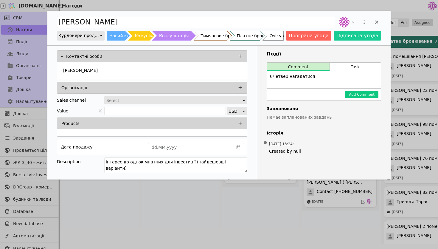
drag, startPoint x: 339, startPoint y: 73, endPoint x: 246, endPoint y: 70, distance: 92.7
click at [246, 70] on div "Контактні особи [PERSON_NAME] Sales channel Select Value USD Products Дата прод…" at bounding box center [218, 113] width 343 height 134
drag, startPoint x: 318, startPoint y: 78, endPoint x: 252, endPoint y: 75, distance: 65.9
click at [252, 75] on div "Контактні особи [PERSON_NAME] Sales channel Select Value USD Products Дата прод…" at bounding box center [218, 113] width 343 height 134
click at [351, 69] on button "Task" at bounding box center [355, 67] width 51 height 8
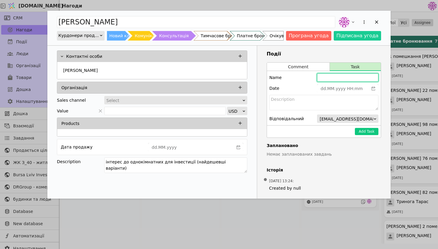
click at [334, 78] on input "Add Opportunity" at bounding box center [347, 77] width 61 height 8
type input "[PERSON_NAME] в четверг нагадатися"
click at [369, 133] on button "Add Task" at bounding box center [367, 131] width 24 height 7
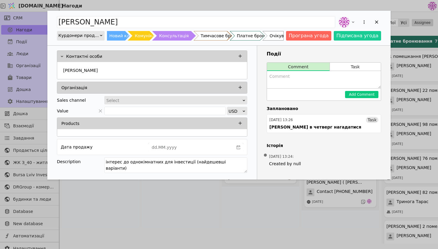
click at [306, 83] on textarea "Add Opportunity" at bounding box center [324, 79] width 114 height 17
type textarea "Х"
click at [377, 19] on div "Add Opportunity" at bounding box center [376, 22] width 9 height 9
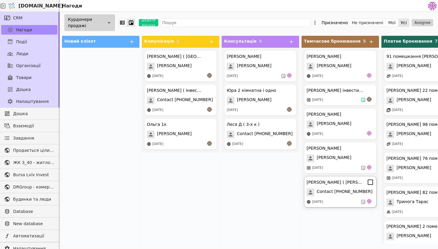
click at [368, 201] on img at bounding box center [369, 201] width 5 height 5
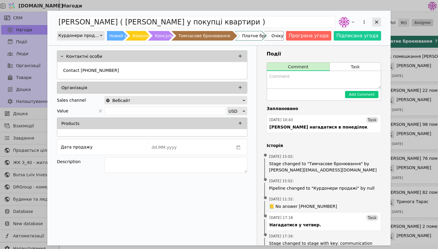
click at [378, 24] on icon "Add Opportunity" at bounding box center [376, 21] width 5 height 5
click at [378, 20] on icon "Add Opportunity" at bounding box center [376, 21] width 5 height 5
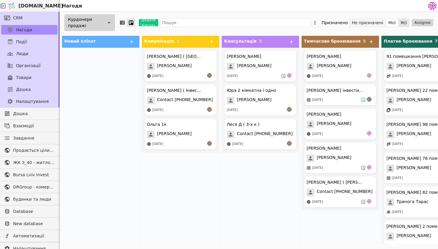
click at [375, 23] on button "Не призначені" at bounding box center [367, 22] width 37 height 8
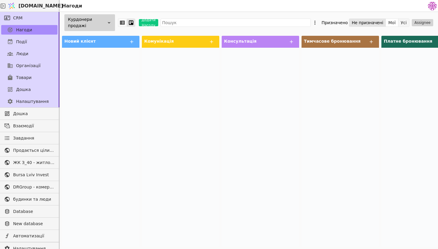
click at [406, 25] on button "Усі" at bounding box center [404, 22] width 11 height 8
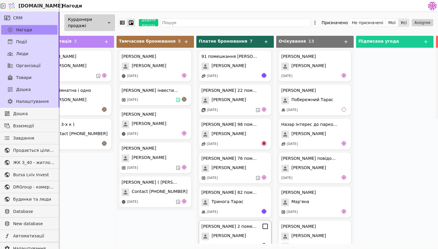
scroll to position [44, 0]
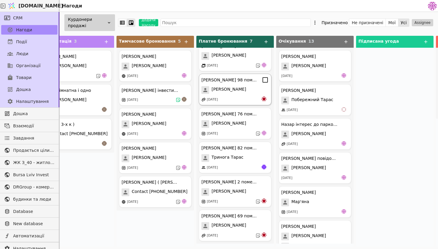
click at [245, 100] on div "[DATE]" at bounding box center [235, 100] width 67 height 6
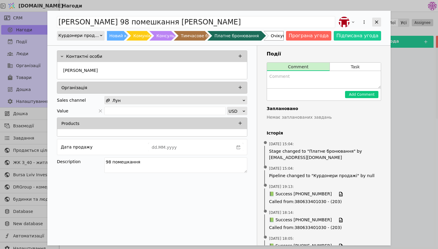
click at [376, 21] on icon "Add Opportunity" at bounding box center [376, 22] width 3 height 3
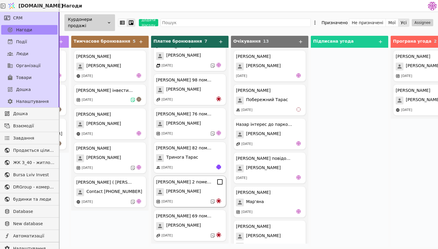
scroll to position [0, 263]
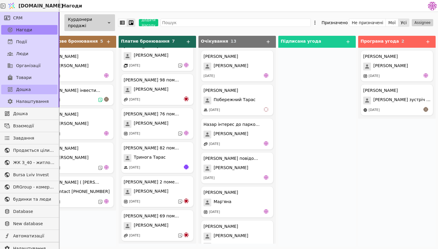
click at [38, 92] on link "Дошка" at bounding box center [29, 90] width 56 height 10
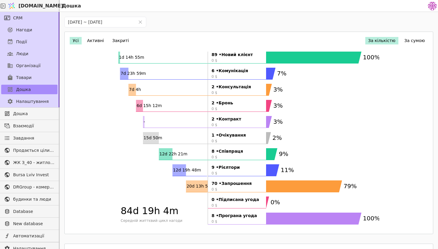
scroll to position [1, 0]
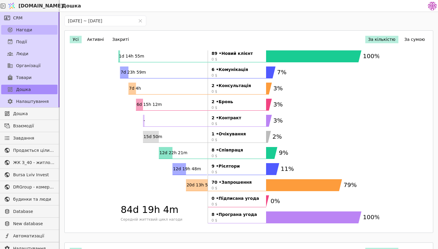
click at [49, 32] on link "Нагоди" at bounding box center [29, 30] width 56 height 10
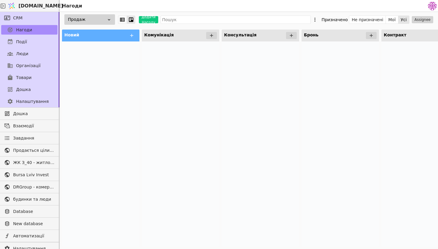
click at [96, 22] on div "Продаж" at bounding box center [89, 19] width 51 height 10
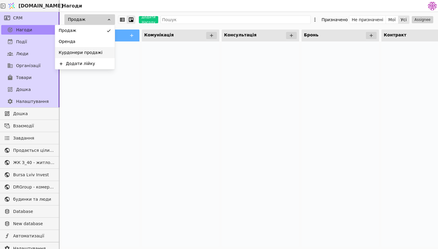
click at [88, 48] on div "Курдонери продажі" at bounding box center [85, 52] width 60 height 11
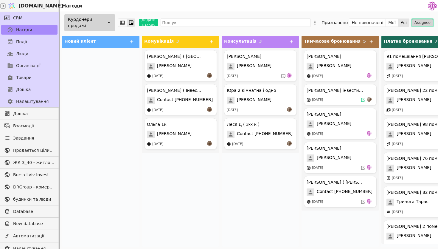
click at [422, 21] on button "Assignee" at bounding box center [422, 22] width 21 height 7
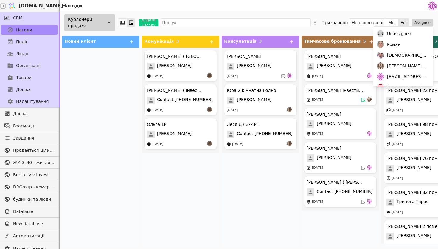
click at [107, 126] on div at bounding box center [101, 147] width 78 height 199
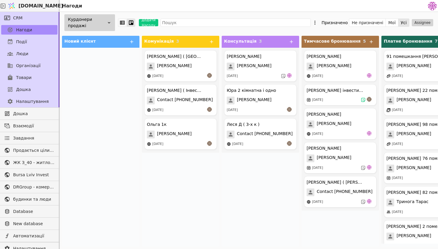
click at [99, 23] on div "Курдонери продажі" at bounding box center [89, 22] width 51 height 17
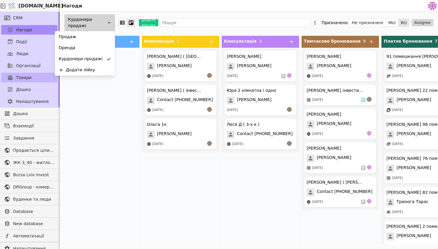
click at [40, 81] on link "Товари" at bounding box center [29, 78] width 56 height 10
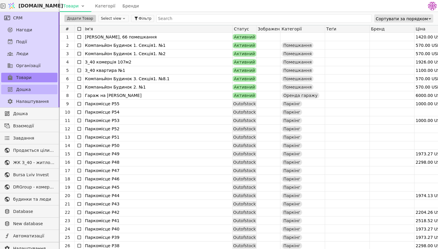
click at [39, 87] on link "Дошка" at bounding box center [29, 90] width 56 height 10
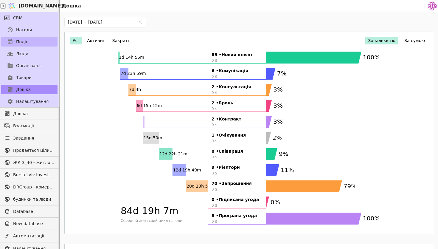
click at [42, 37] on link "Події" at bounding box center [29, 42] width 56 height 10
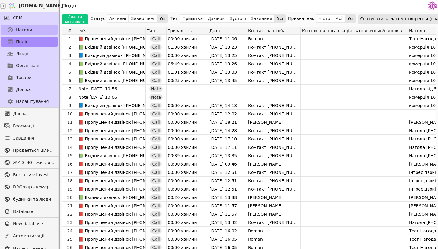
click at [50, 30] on link "Нагоди" at bounding box center [29, 30] width 56 height 10
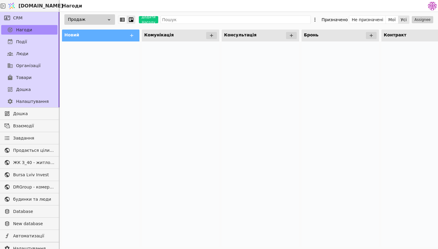
click at [102, 22] on div "Продаж" at bounding box center [89, 19] width 51 height 10
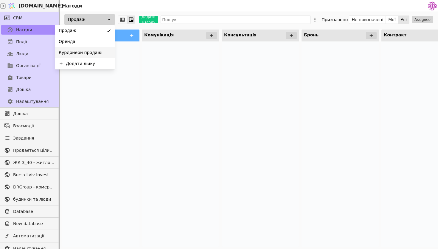
click at [103, 48] on div "Курдонери продажі" at bounding box center [85, 52] width 60 height 11
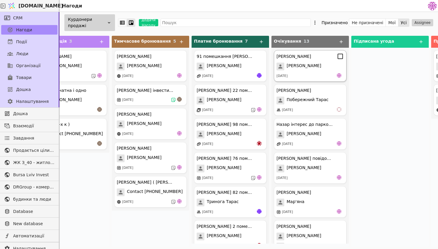
click at [312, 77] on div "[DATE]" at bounding box center [310, 76] width 67 height 6
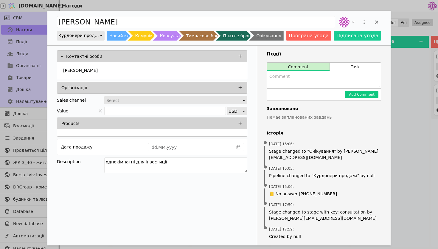
click at [425, 115] on div "[PERSON_NAME] продажі Новий клієнт Комунікація Консультація Тимчасове бронюванн…" at bounding box center [219, 124] width 438 height 249
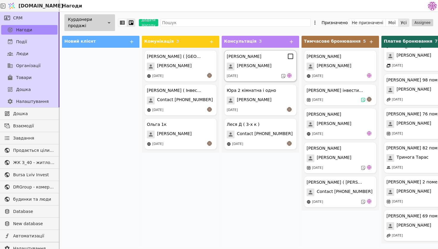
click at [256, 75] on div "[DATE]" at bounding box center [260, 76] width 67 height 6
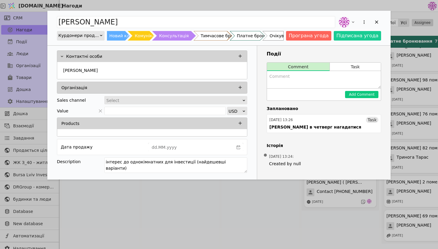
click at [179, 100] on div "Select" at bounding box center [173, 100] width 135 height 8
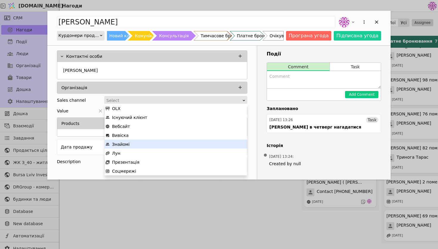
click at [152, 145] on div "Знайомі" at bounding box center [176, 144] width 141 height 9
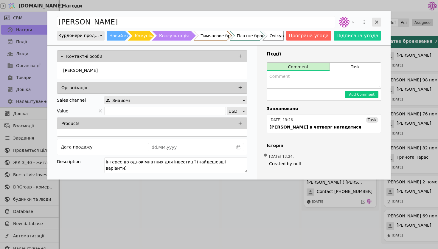
click at [376, 25] on div "Add Opportunity" at bounding box center [376, 22] width 9 height 9
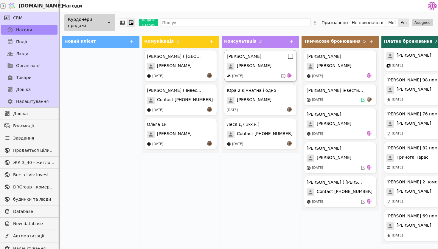
click at [267, 74] on div "[DATE]" at bounding box center [260, 76] width 67 height 6
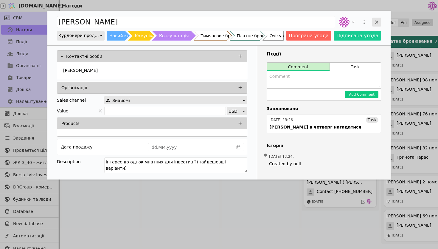
click at [379, 18] on div "Add Opportunity" at bounding box center [376, 22] width 9 height 9
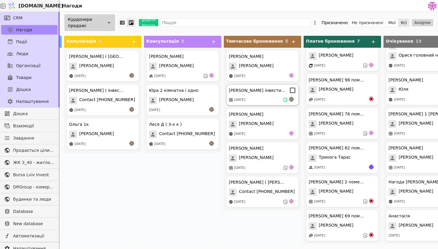
scroll to position [0, 79]
